Goal: Find specific page/section: Find specific page/section

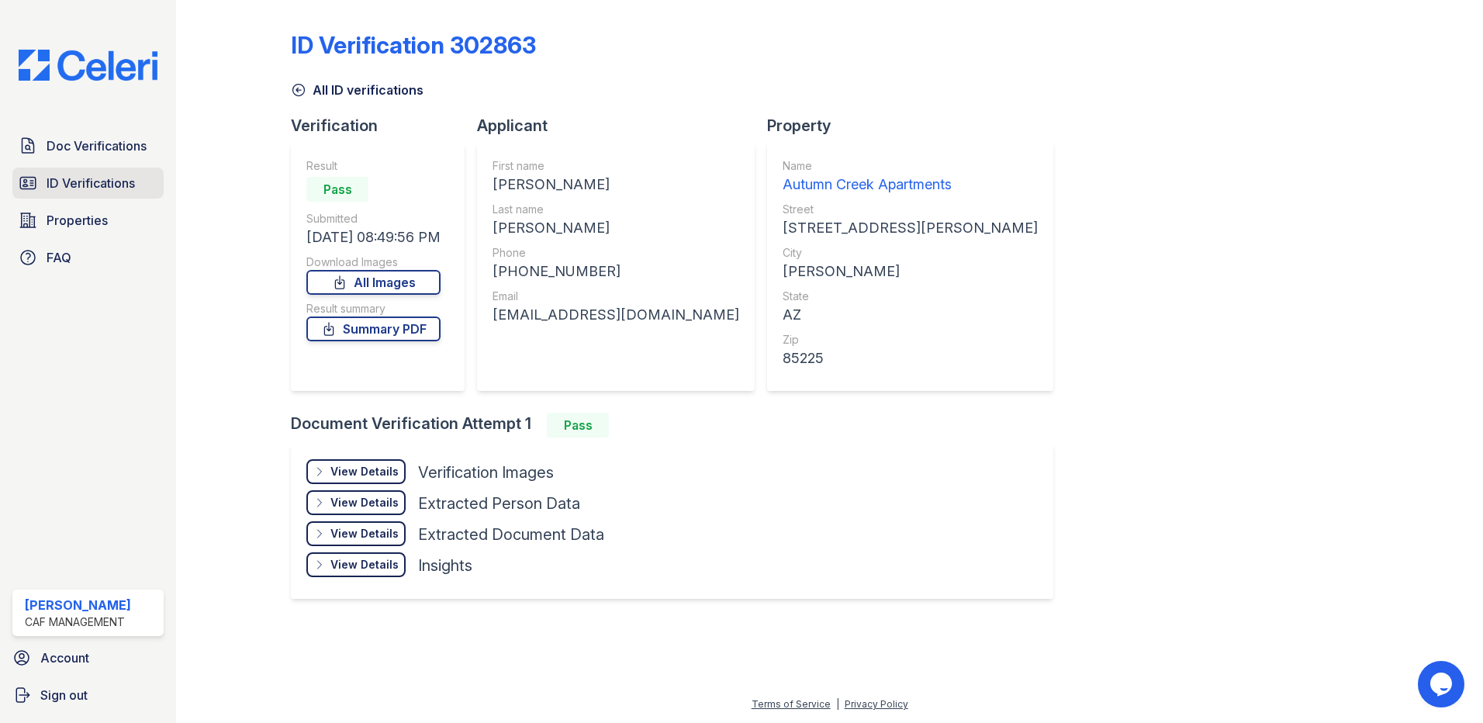
click at [96, 182] on span "ID Verifications" at bounding box center [91, 183] width 88 height 19
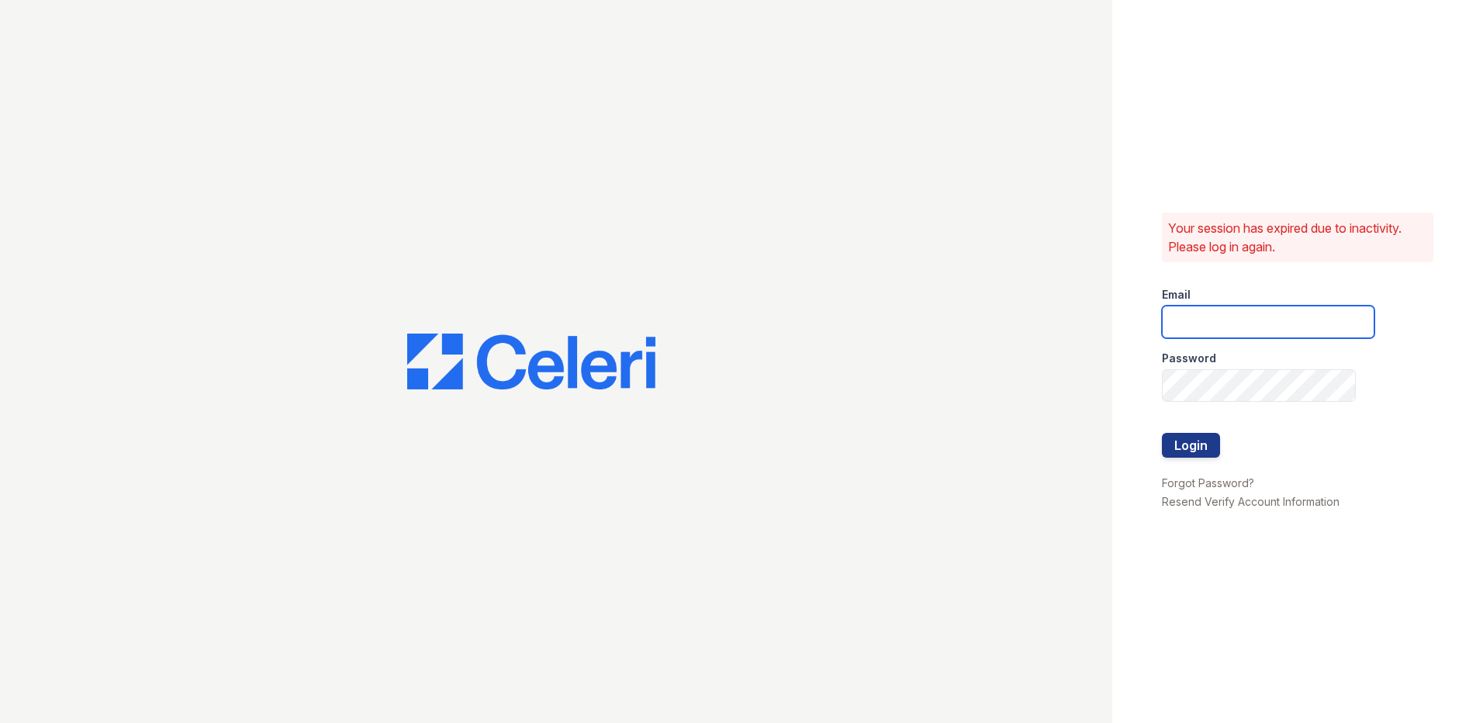
type input "Autumncreek.pm@cafmanagement.com"
click at [1210, 448] on button "Login" at bounding box center [1191, 445] width 58 height 25
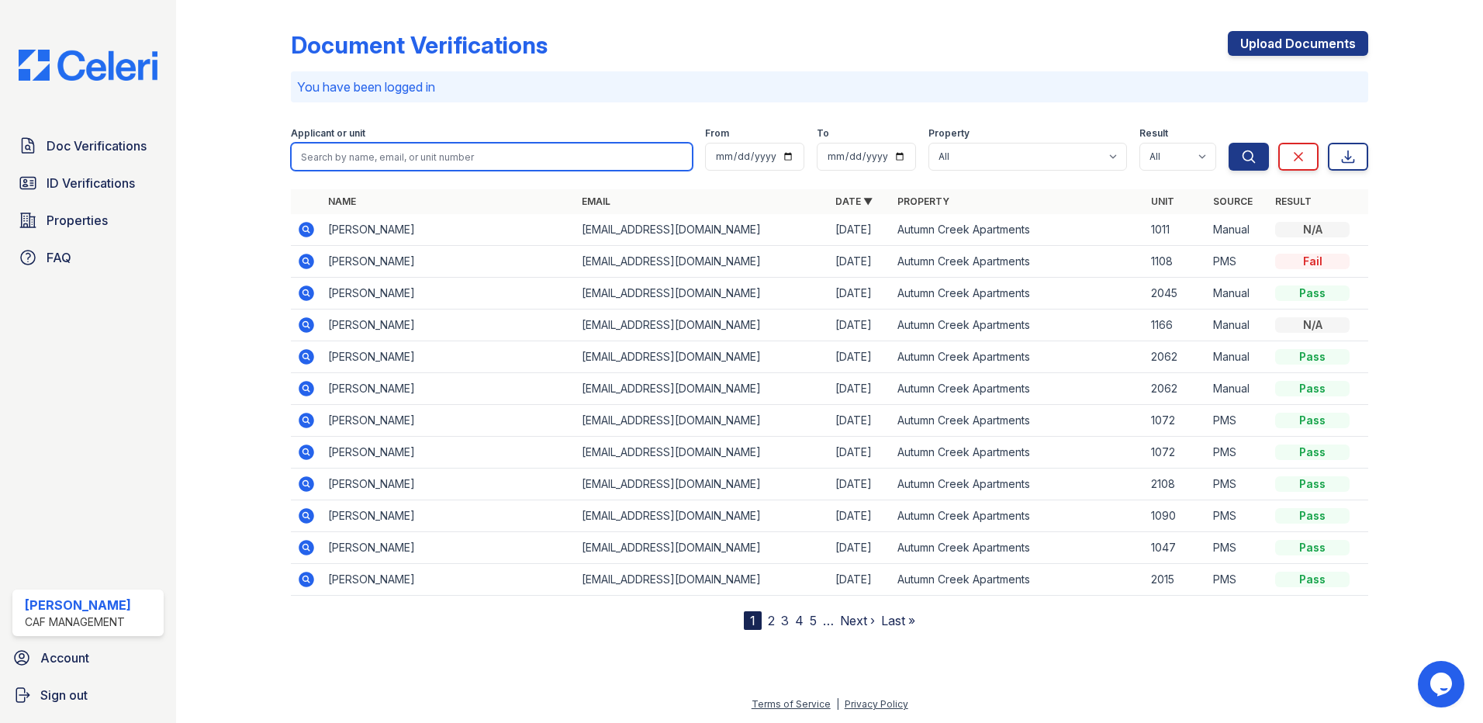
click at [396, 168] on input "search" at bounding box center [492, 157] width 402 height 28
type input "[PERSON_NAME]"
click at [1229, 143] on button "Search" at bounding box center [1249, 157] width 40 height 28
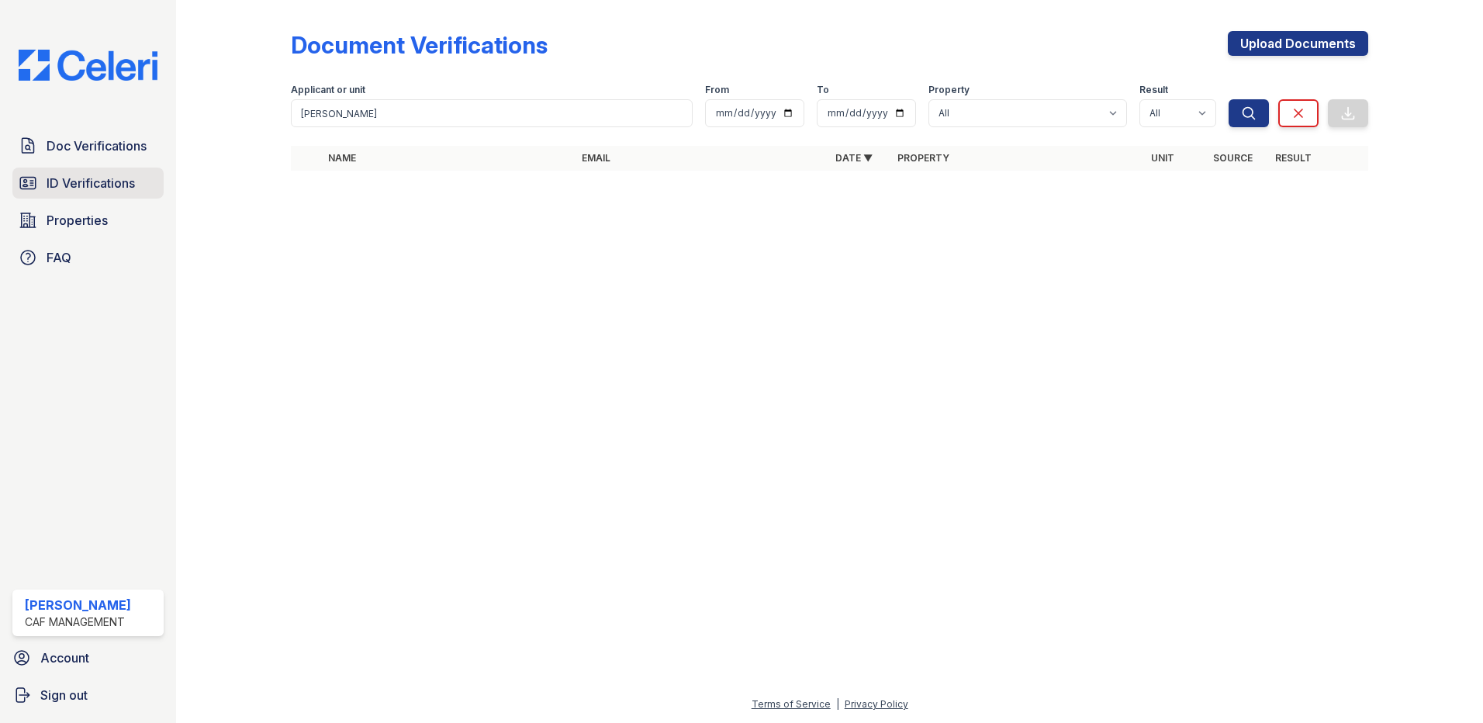
click at [115, 171] on link "ID Verifications" at bounding box center [87, 183] width 151 height 31
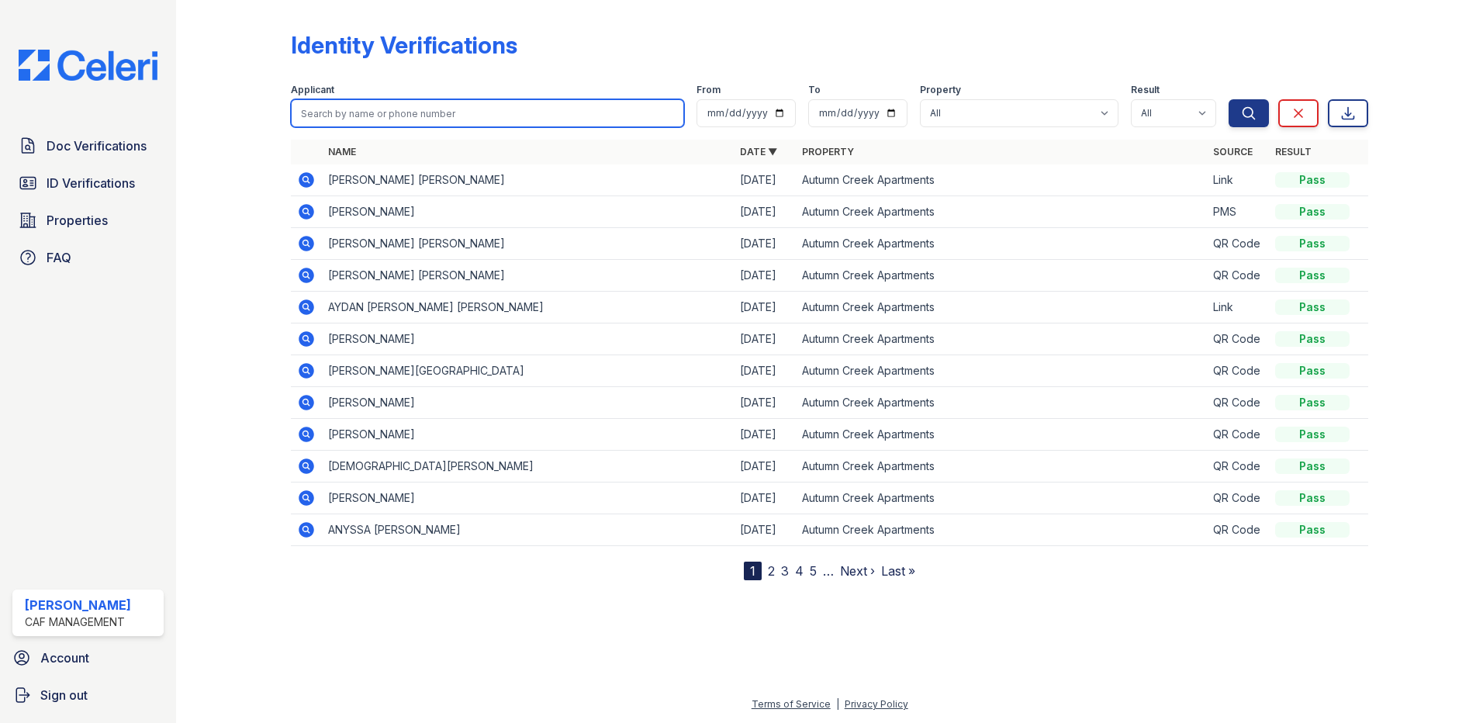
click at [333, 109] on input "search" at bounding box center [487, 113] width 393 height 28
type input "2052"
click at [1229, 99] on button "Search" at bounding box center [1249, 113] width 40 height 28
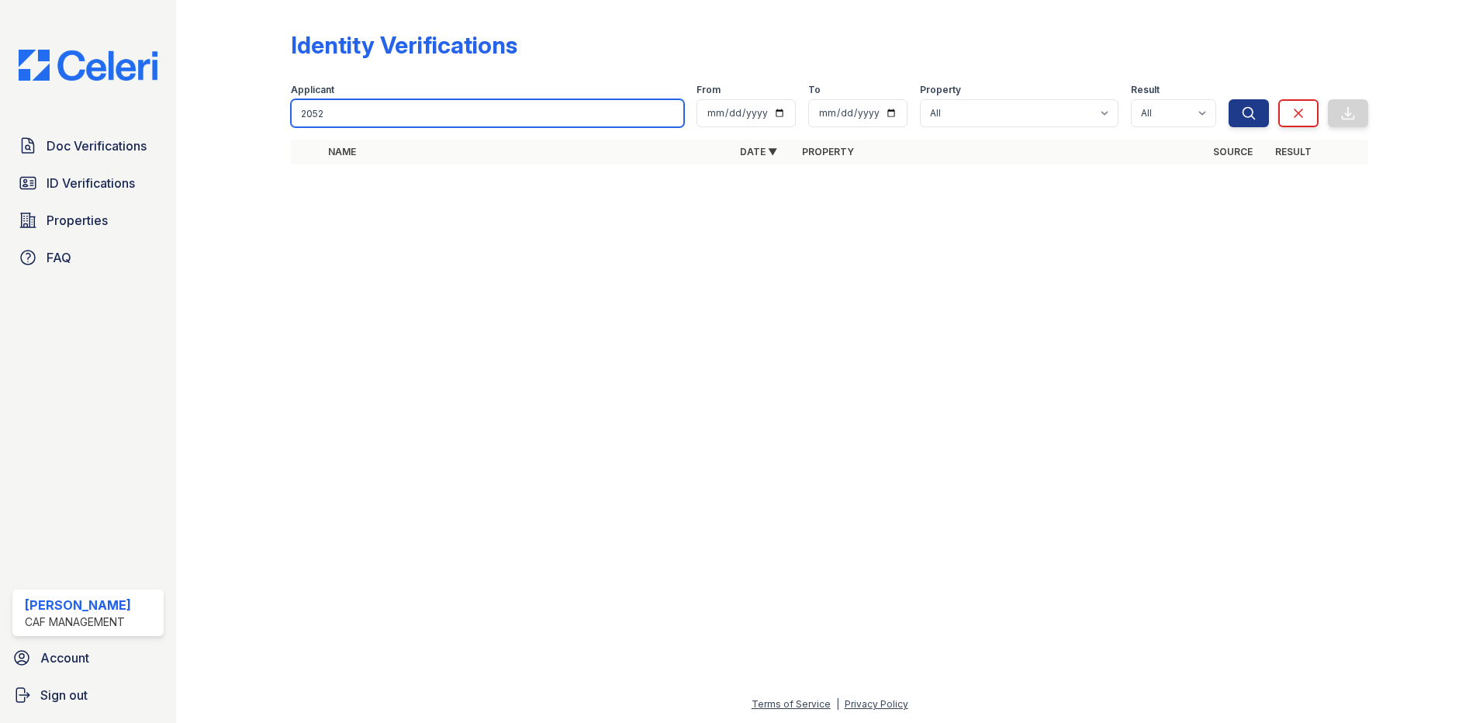
click at [379, 114] on input "2052" at bounding box center [487, 113] width 393 height 28
click at [523, 235] on div at bounding box center [830, 450] width 1258 height 490
